Goal: Obtain resource: Obtain resource

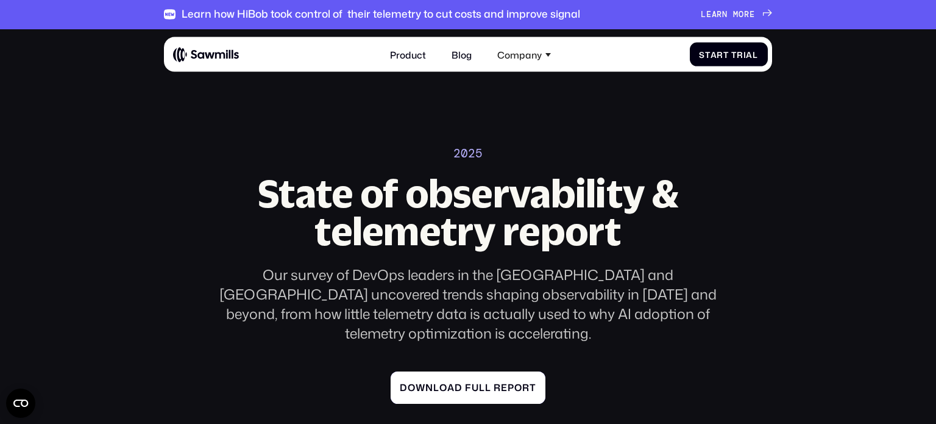
drag, startPoint x: 0, startPoint y: 0, endPoint x: 487, endPoint y: 370, distance: 611.5
click at [487, 381] on span "l" at bounding box center [488, 386] width 6 height 11
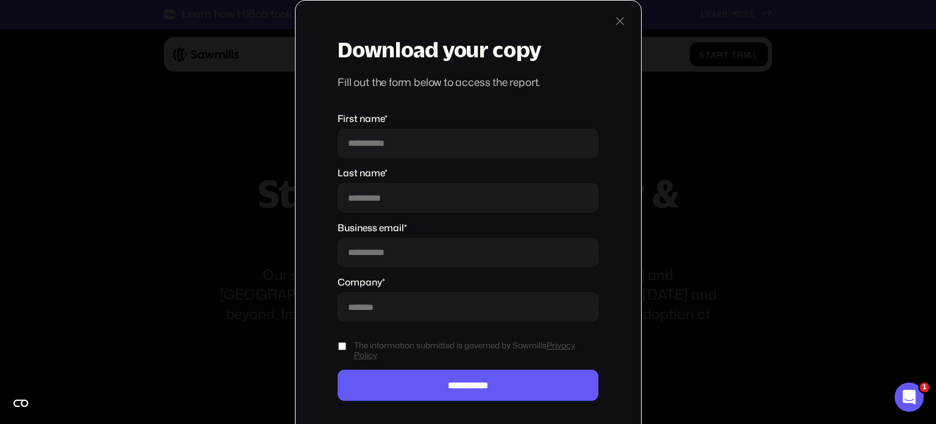
click at [626, 21] on div at bounding box center [620, 21] width 14 height 14
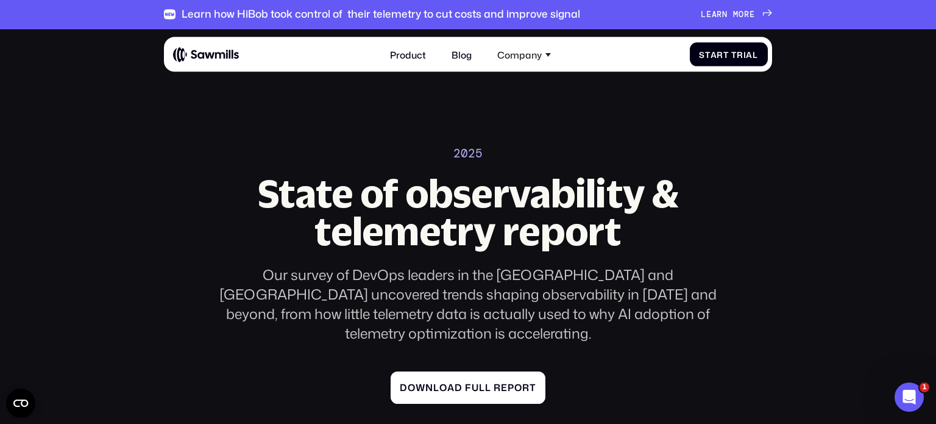
click at [463, 381] on span at bounding box center [464, 386] width 2 height 11
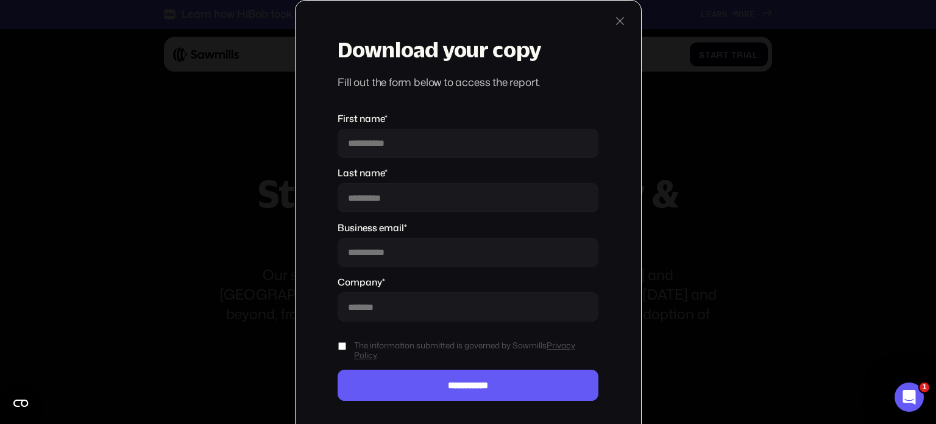
click at [623, 19] on div at bounding box center [620, 21] width 14 height 14
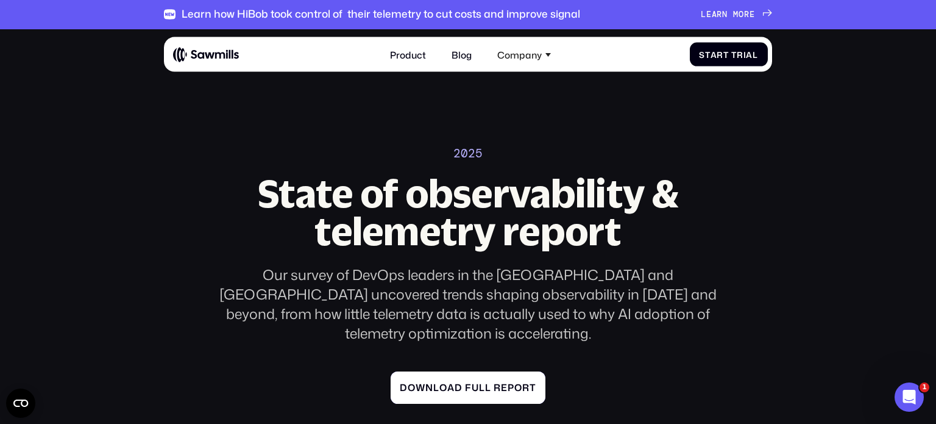
click at [445, 381] on span "o" at bounding box center [443, 386] width 8 height 11
